Goal: Information Seeking & Learning: Learn about a topic

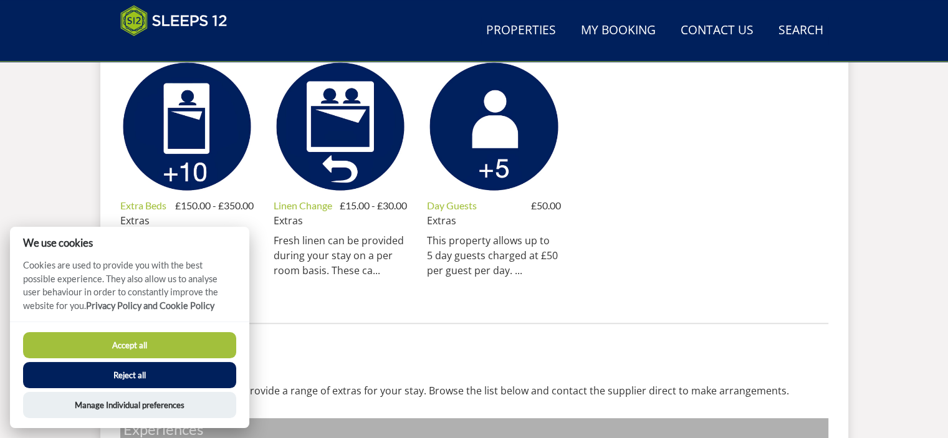
scroll to position [612, 0]
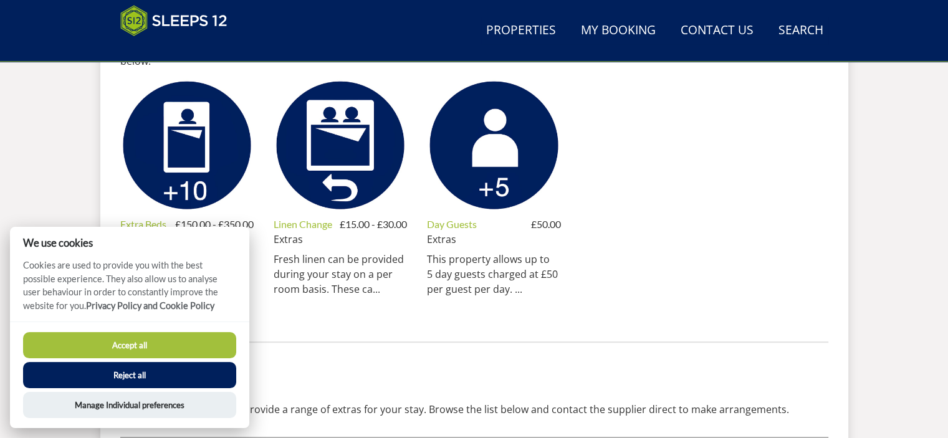
click at [115, 373] on button "Reject all" at bounding box center [129, 375] width 213 height 26
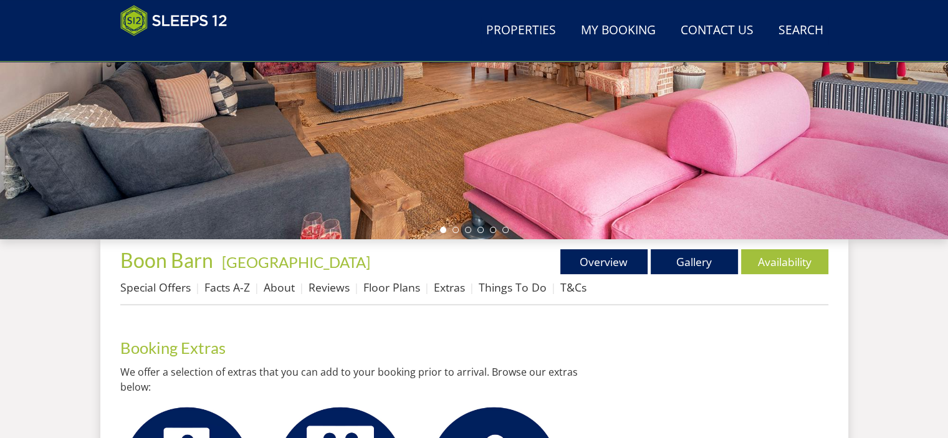
scroll to position [279, 0]
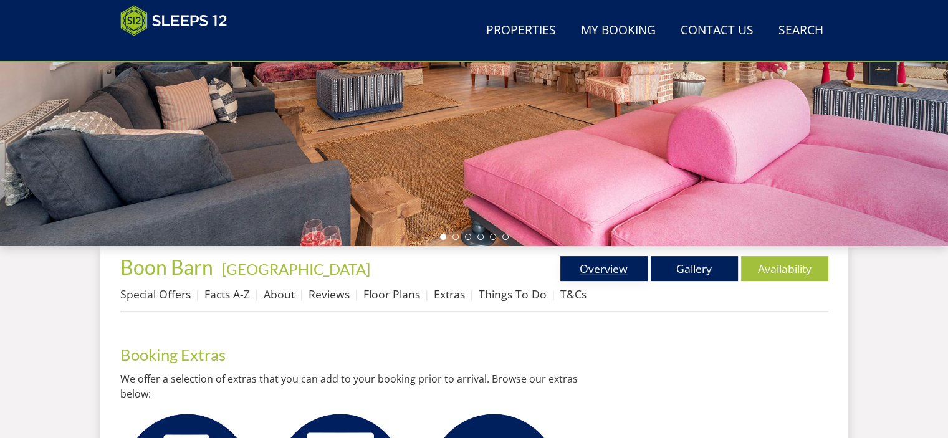
click at [608, 272] on link "Overview" at bounding box center [603, 268] width 87 height 25
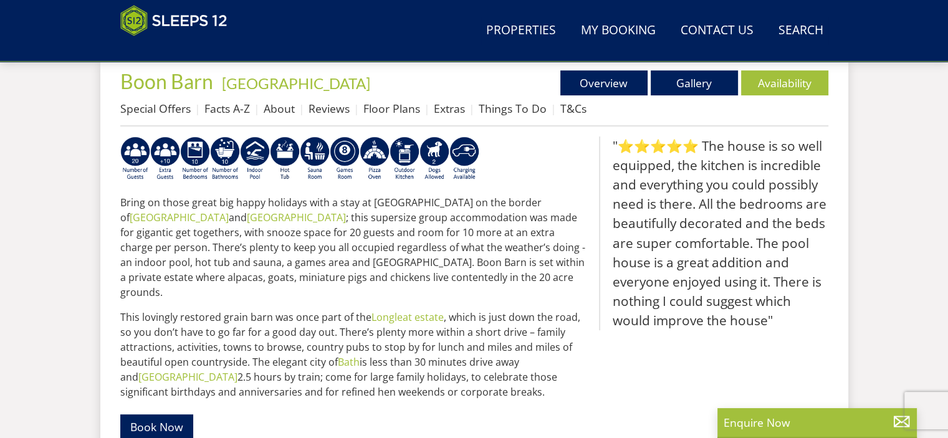
scroll to position [444, 0]
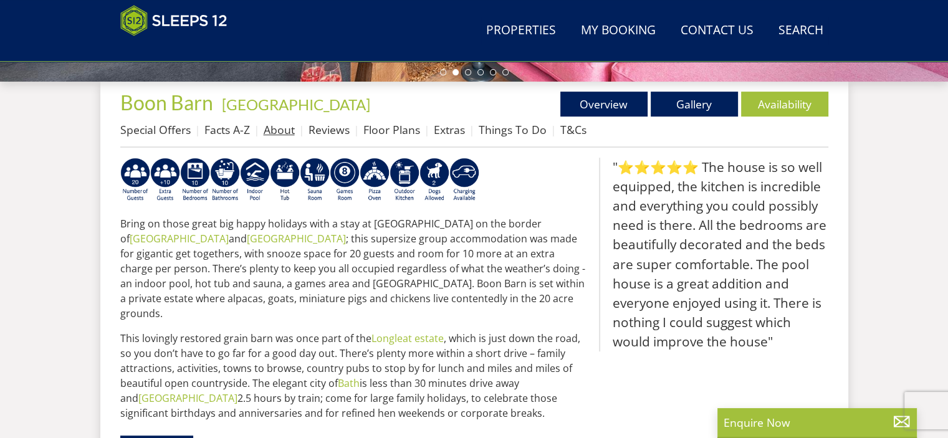
click at [280, 131] on link "About" at bounding box center [279, 129] width 31 height 15
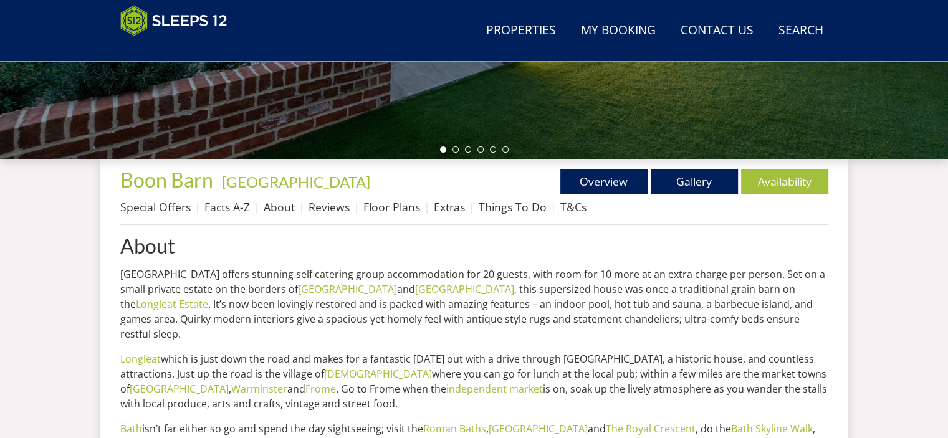
scroll to position [365, 0]
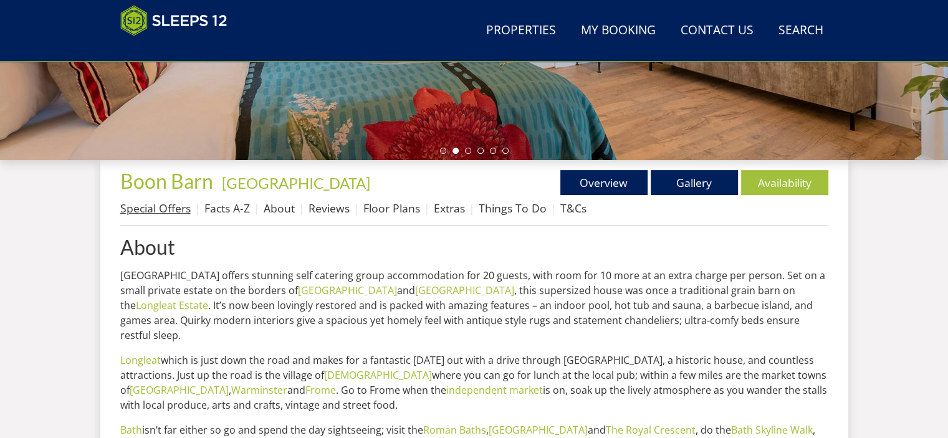
click at [154, 203] on link "Special Offers" at bounding box center [155, 208] width 70 height 15
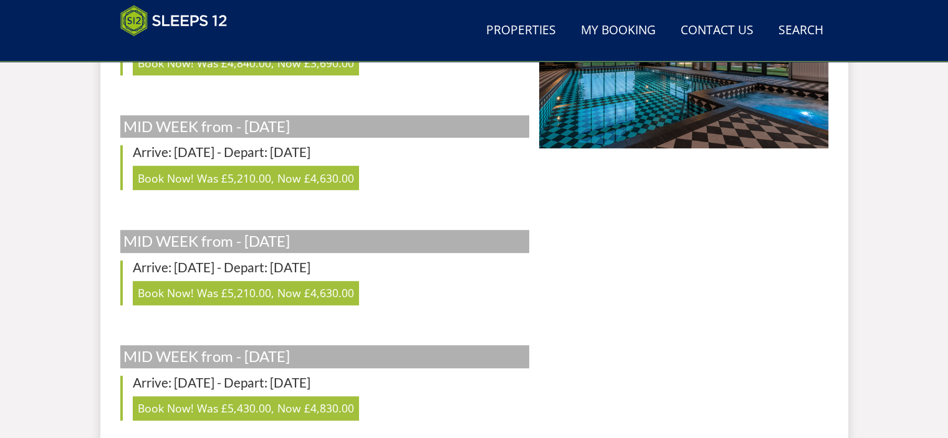
scroll to position [637, 0]
